Goal: Task Accomplishment & Management: Manage account settings

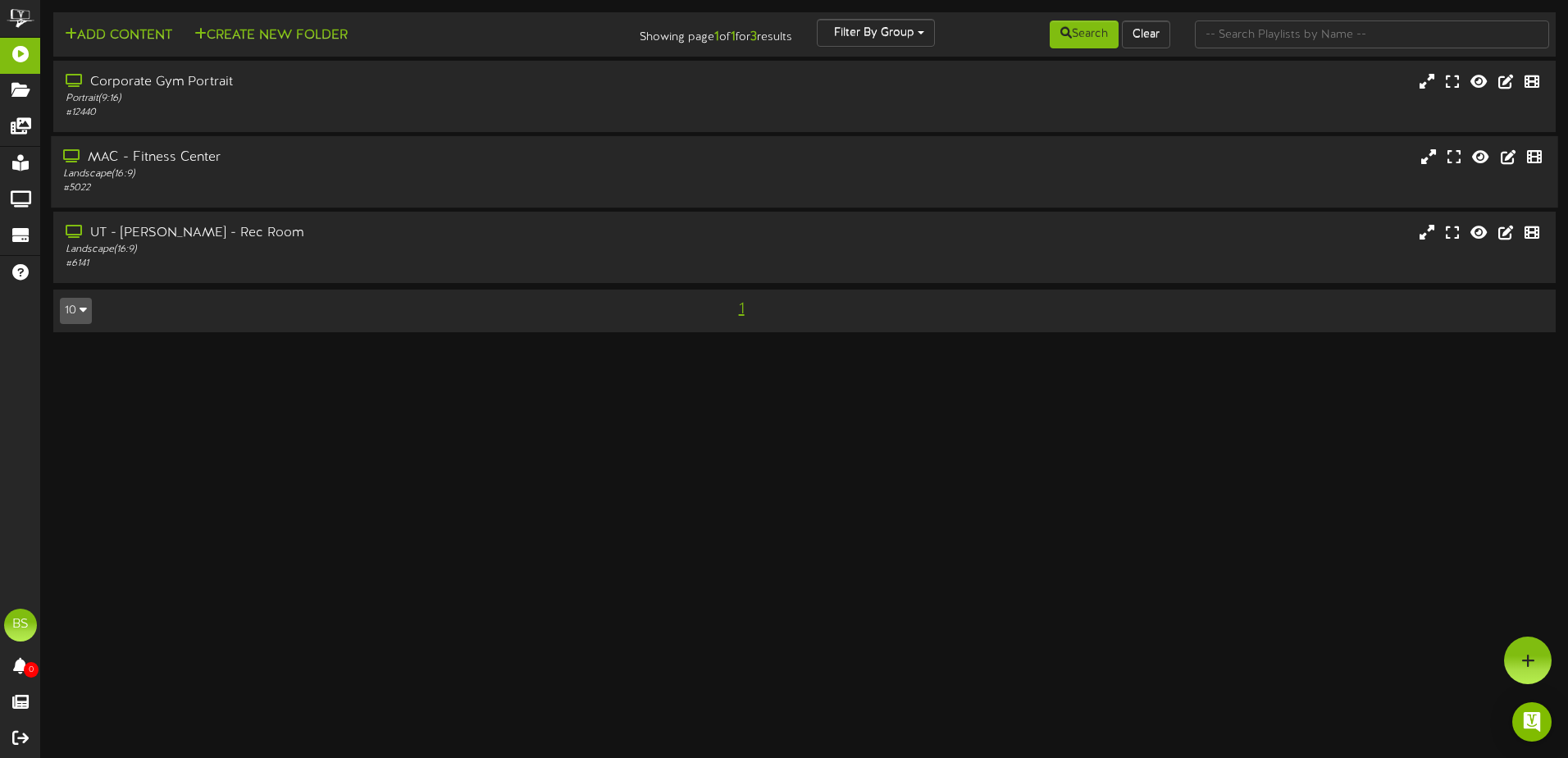
click at [415, 156] on div "MAC - Fitness Center" at bounding box center [365, 157] width 604 height 19
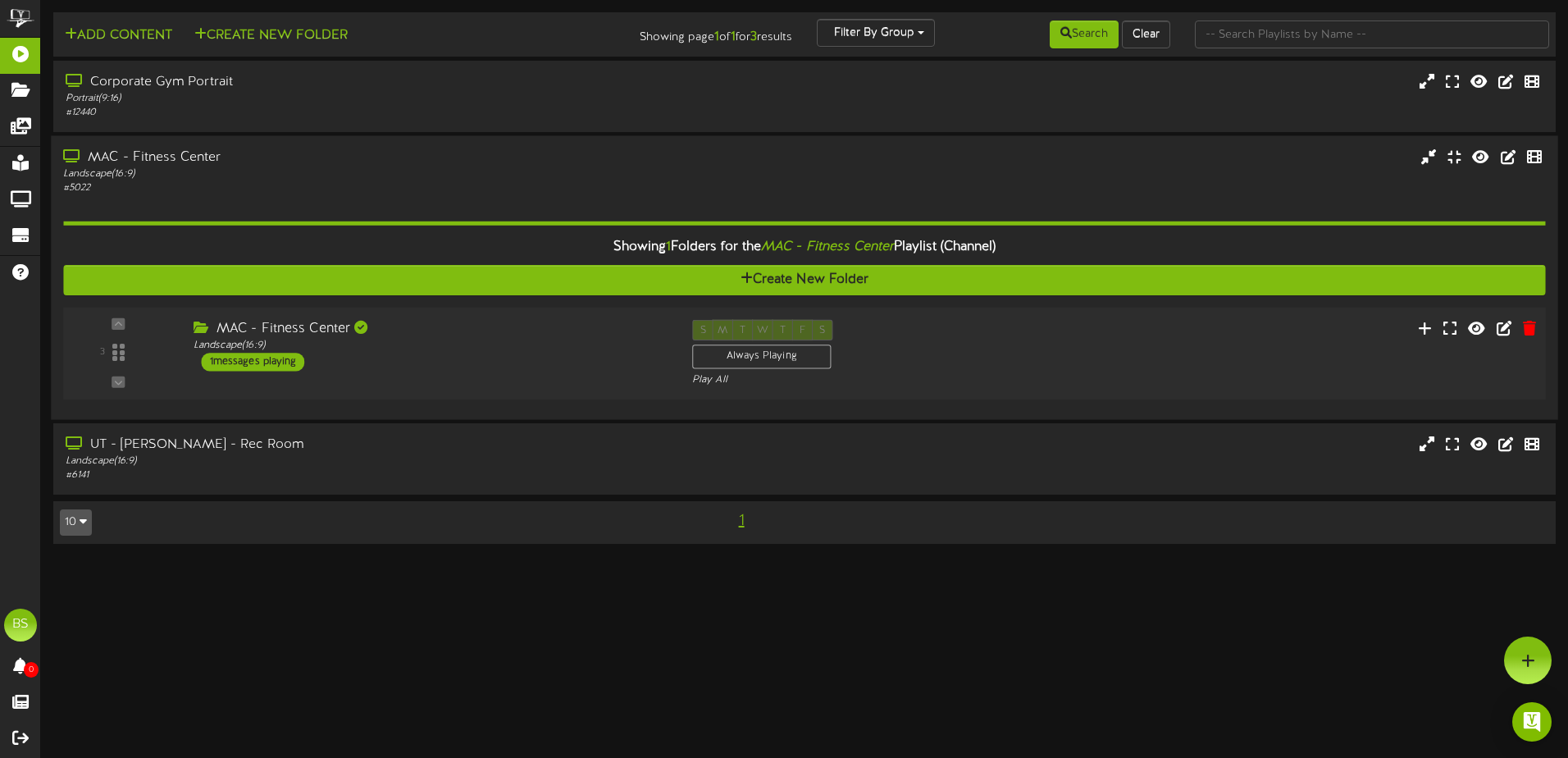
click at [1140, 349] on div "3 ( 16:9" at bounding box center [804, 353] width 1497 height 67
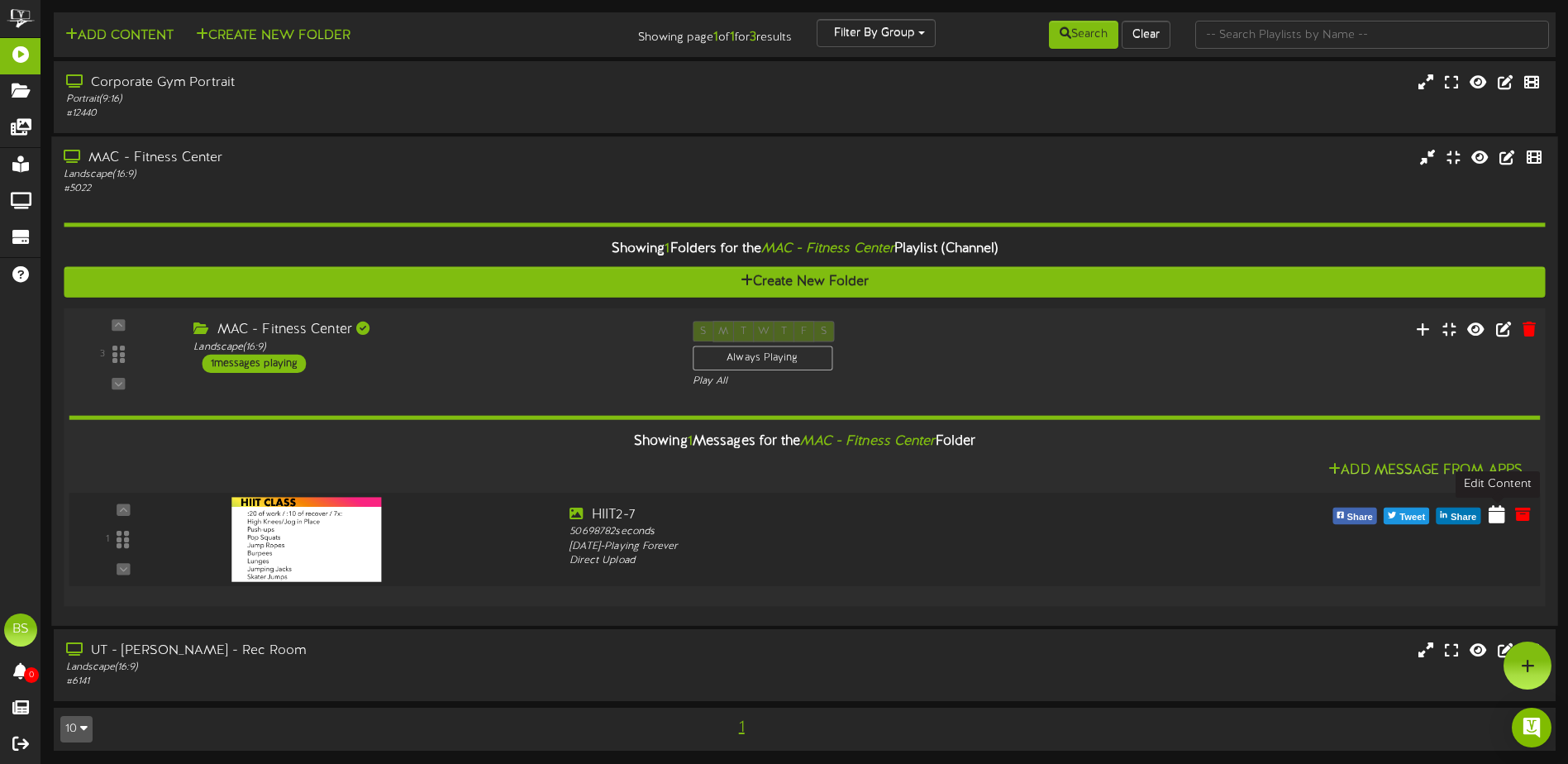
click at [1493, 515] on icon at bounding box center [1497, 513] width 17 height 18
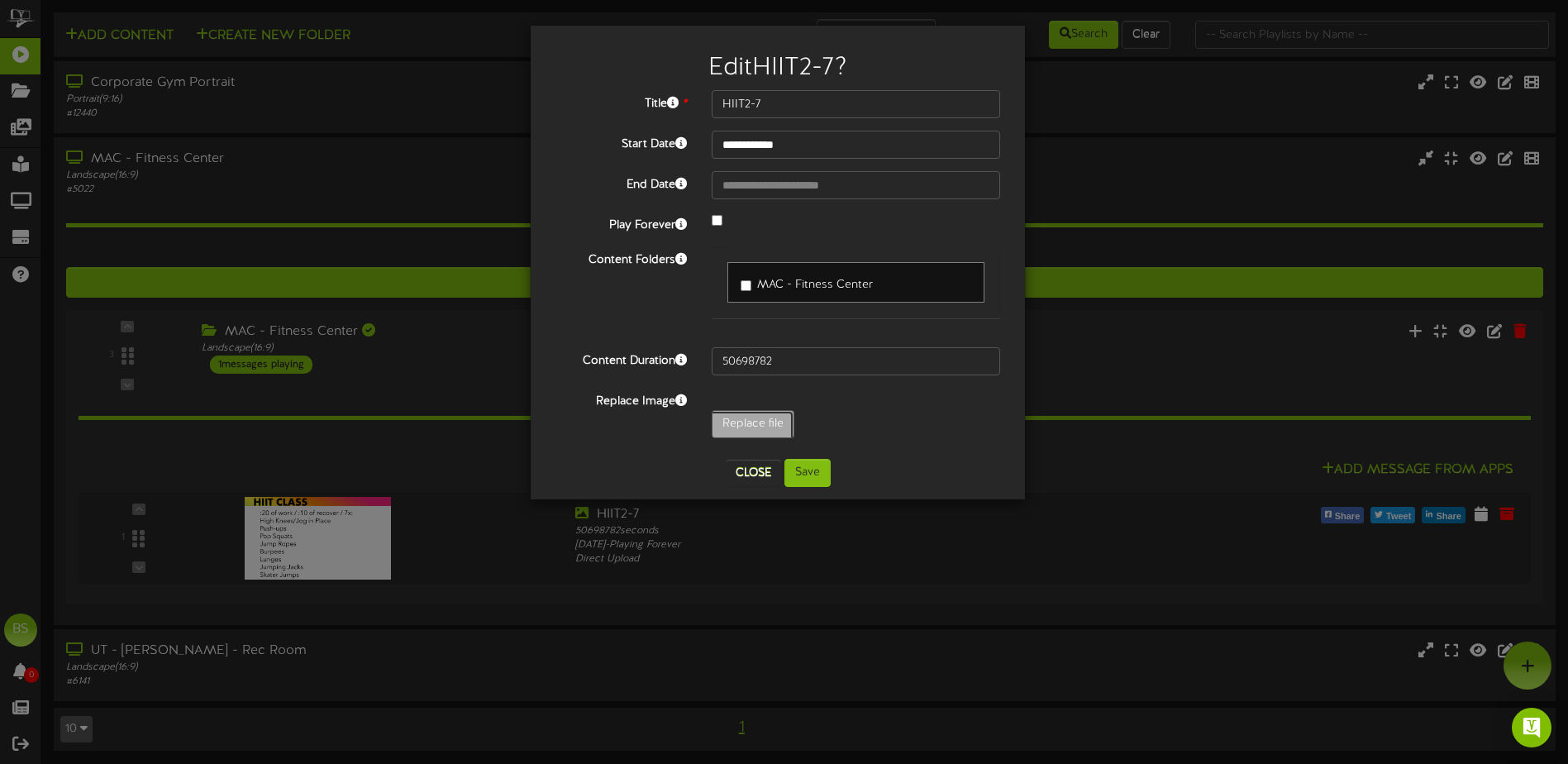
type input "**********"
type input "WeightTraining"
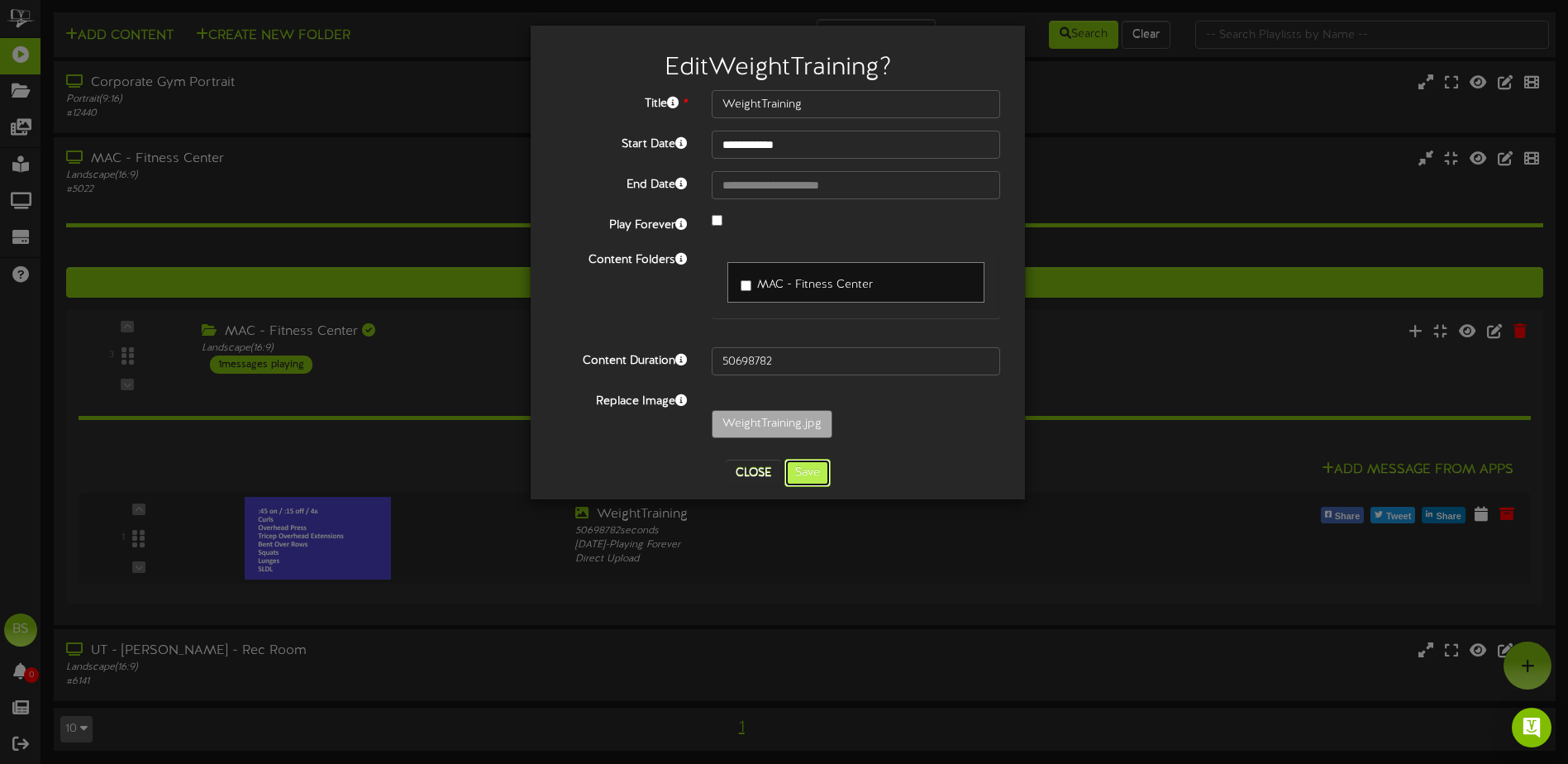
click at [816, 467] on button "Save" at bounding box center [808, 472] width 46 height 29
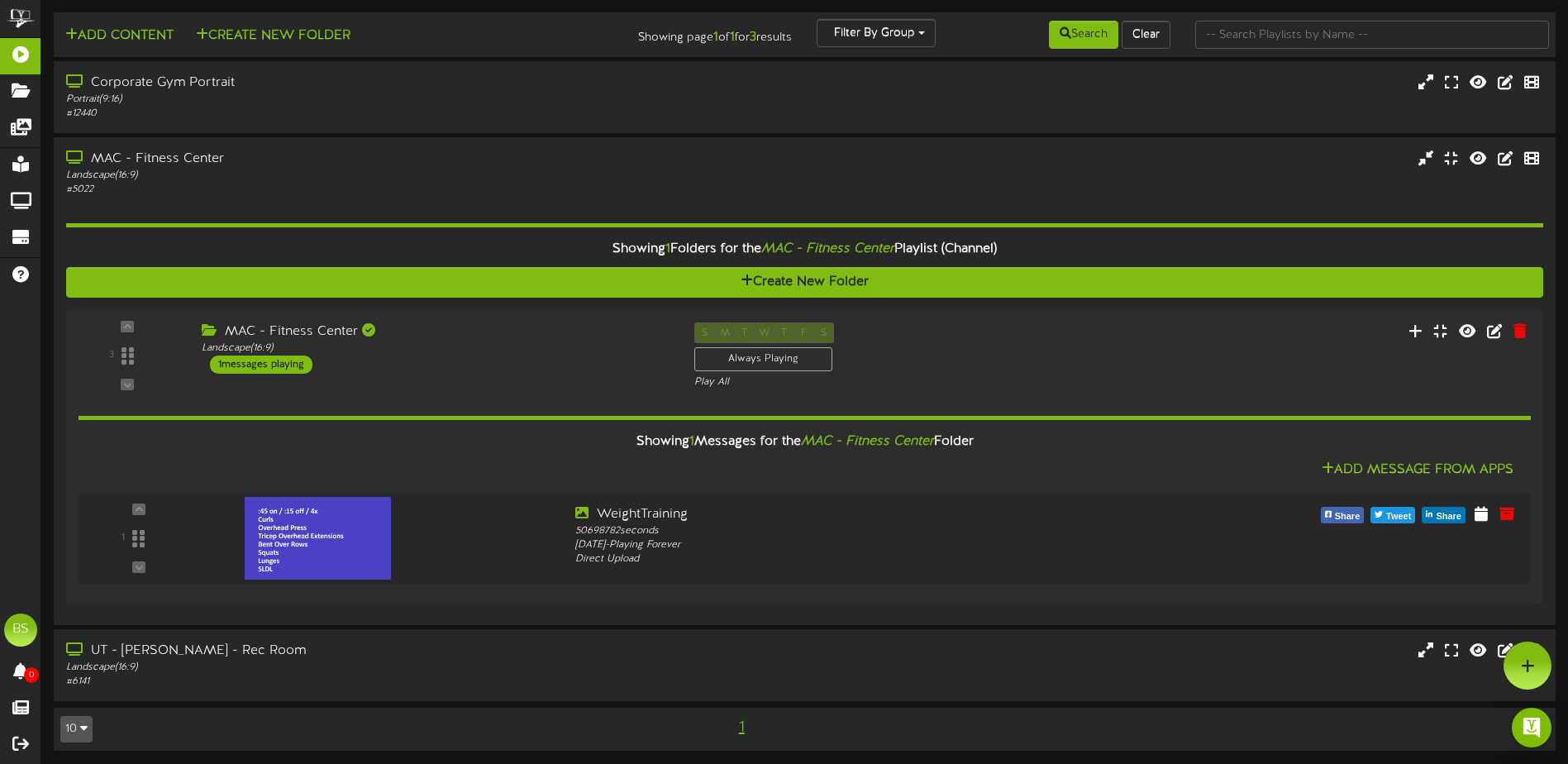
click at [571, 727] on div "1" at bounding box center [741, 728] width 379 height 28
